Goal: Use online tool/utility: Utilize a website feature to perform a specific function

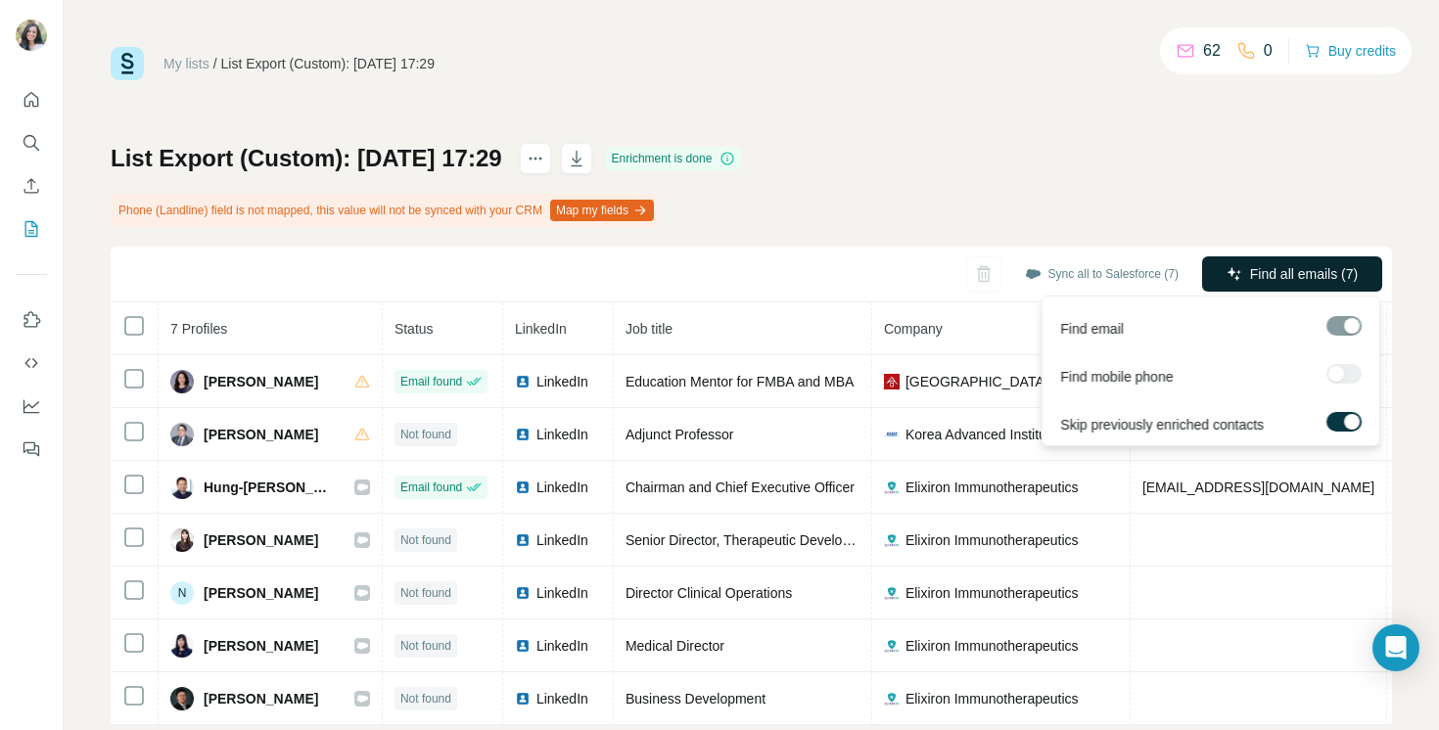
click at [1296, 274] on span "Find all emails (7)" at bounding box center [1304, 274] width 108 height 20
click at [1242, 276] on button "Find all emails (7)" at bounding box center [1292, 274] width 180 height 35
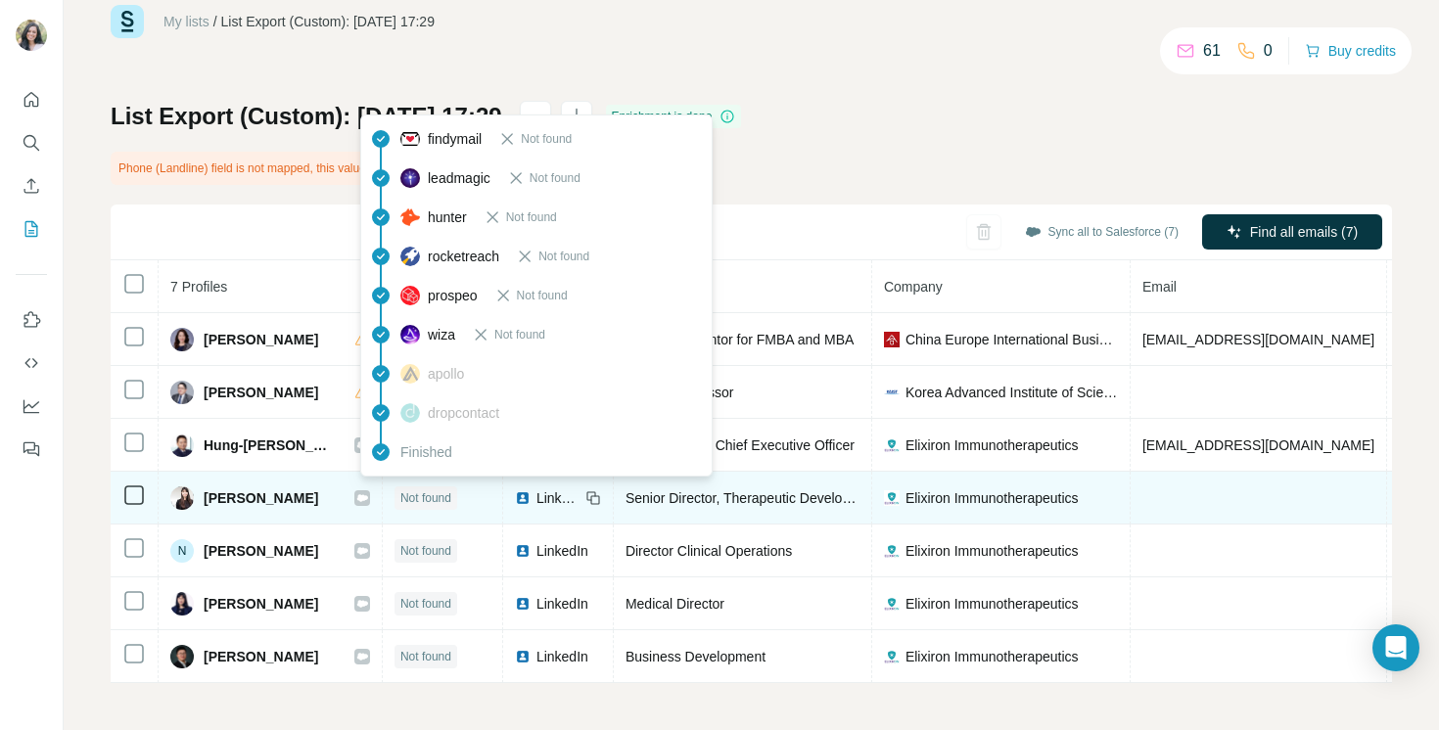
click at [400, 496] on span "Not found" at bounding box center [425, 499] width 51 height 18
